Goal: Information Seeking & Learning: Learn about a topic

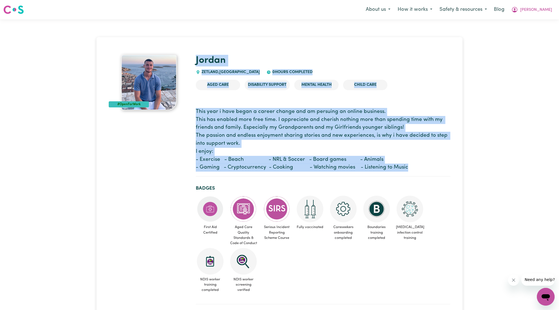
drag, startPoint x: 421, startPoint y: 167, endPoint x: 195, endPoint y: 62, distance: 249.6
click at [341, 141] on p "This year i have began a career change and am persuing an online business. This…" at bounding box center [323, 140] width 254 height 64
